Goal: Task Accomplishment & Management: Manage account settings

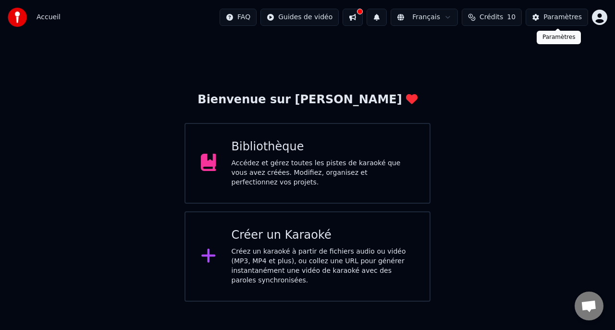
click at [547, 23] on button "Paramètres" at bounding box center [557, 17] width 62 height 17
